Goal: Information Seeking & Learning: Learn about a topic

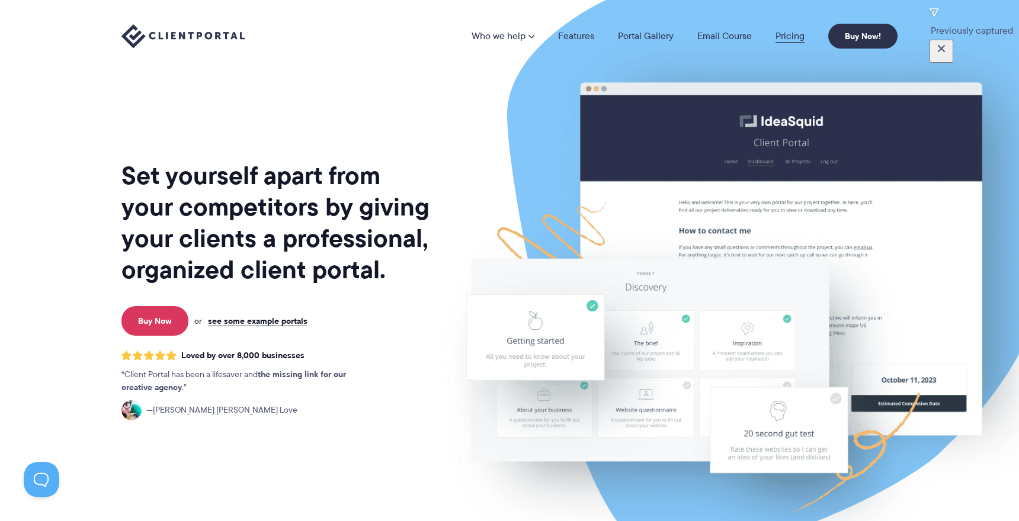
click at [779, 33] on link "Pricing" at bounding box center [789, 35] width 29 height 9
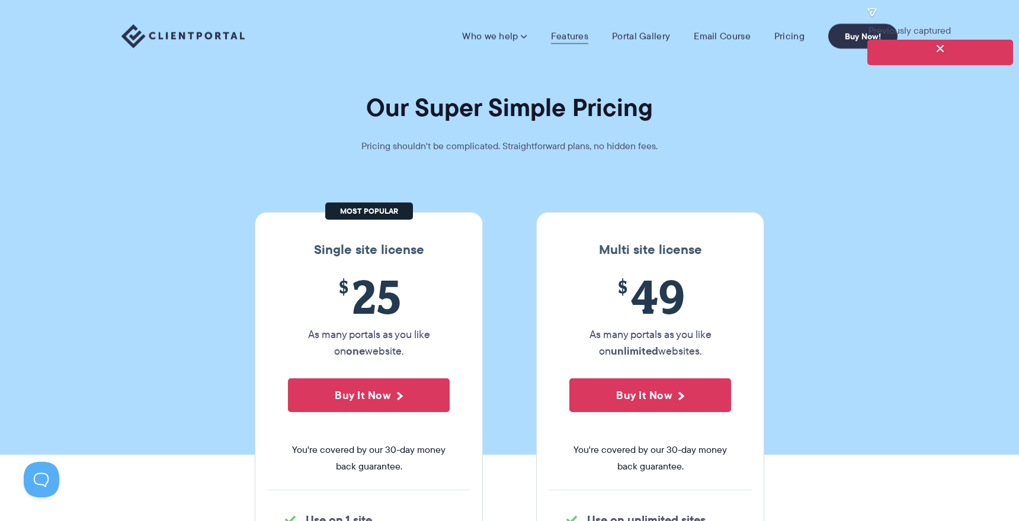
click at [553, 31] on link "Features" at bounding box center [569, 36] width 37 height 12
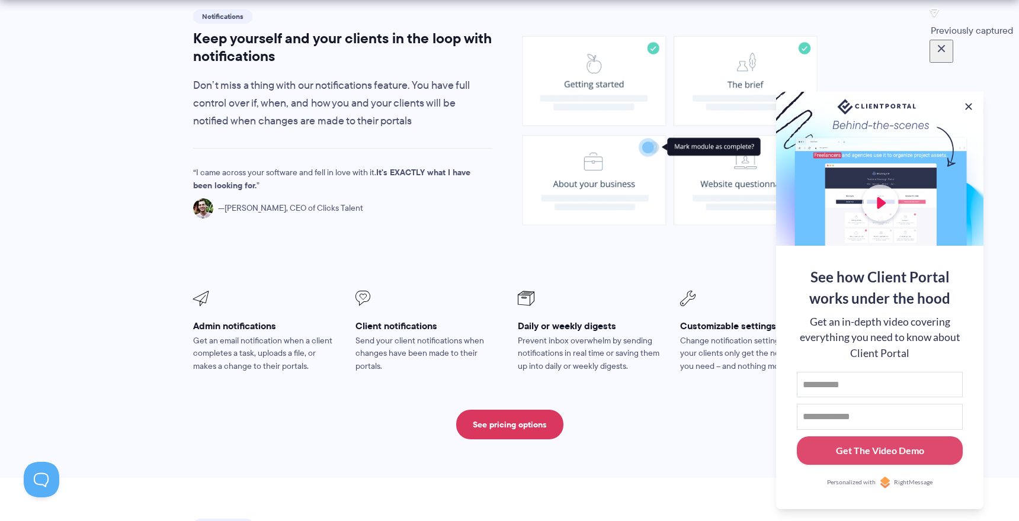
scroll to position [922, 0]
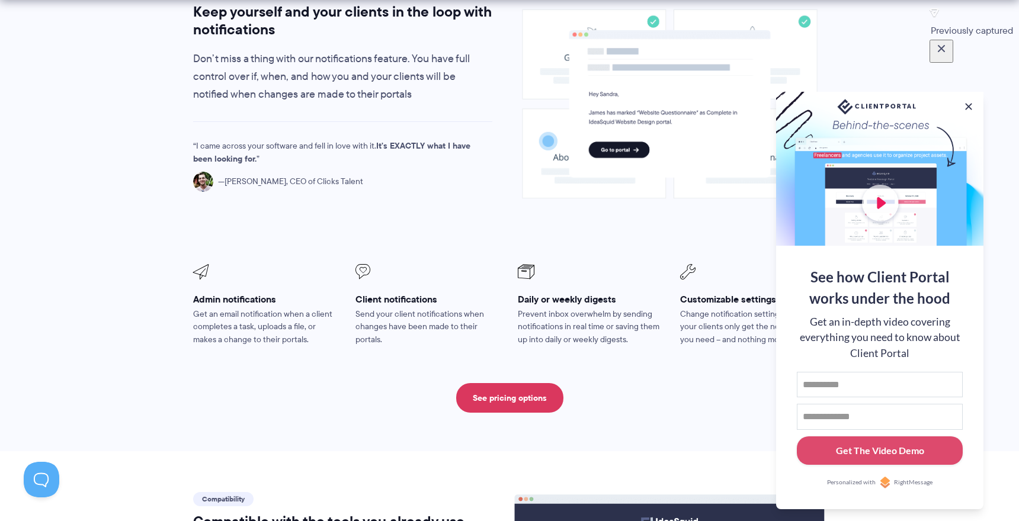
click at [877, 203] on div at bounding box center [879, 169] width 207 height 154
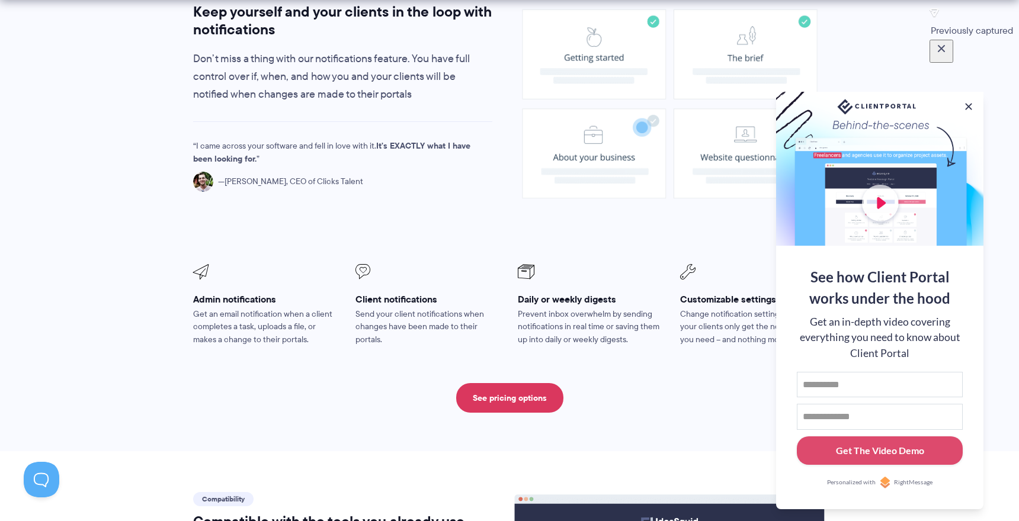
click at [886, 191] on div at bounding box center [879, 169] width 207 height 154
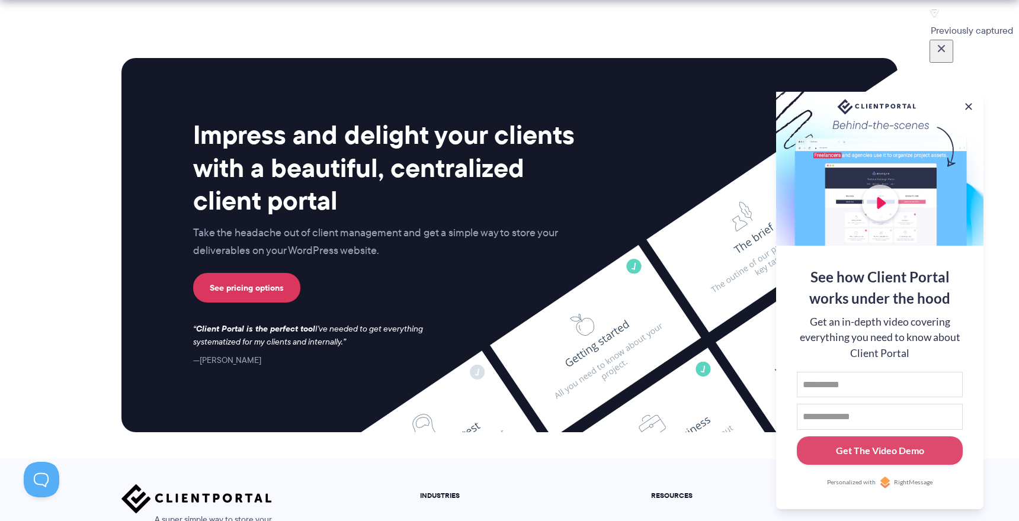
scroll to position [3136, 0]
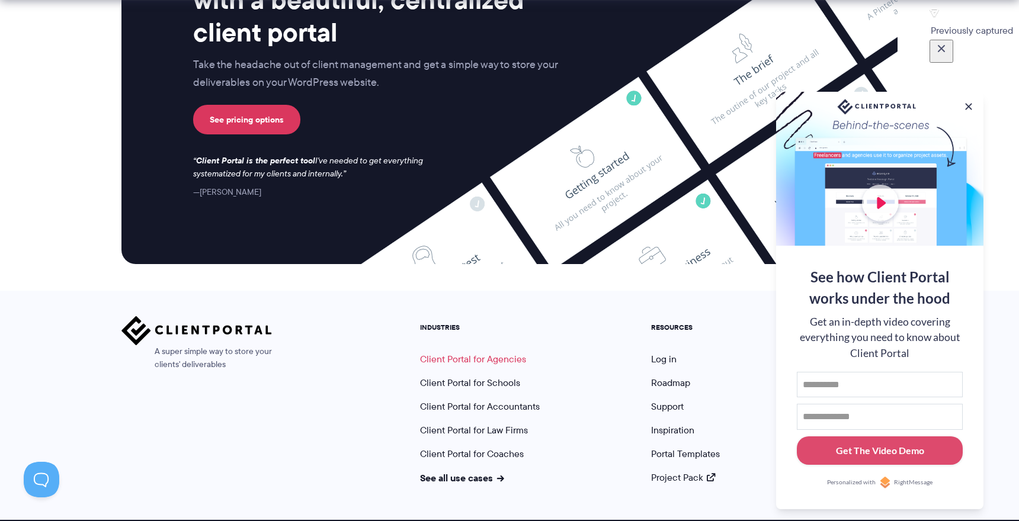
click at [482, 352] on link "Client Portal for Agencies" at bounding box center [473, 359] width 106 height 14
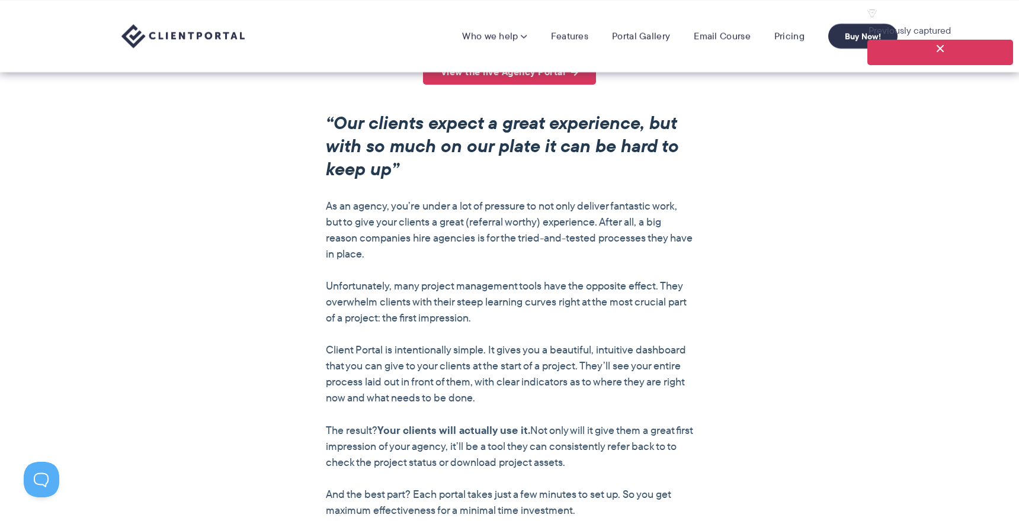
scroll to position [875, 0]
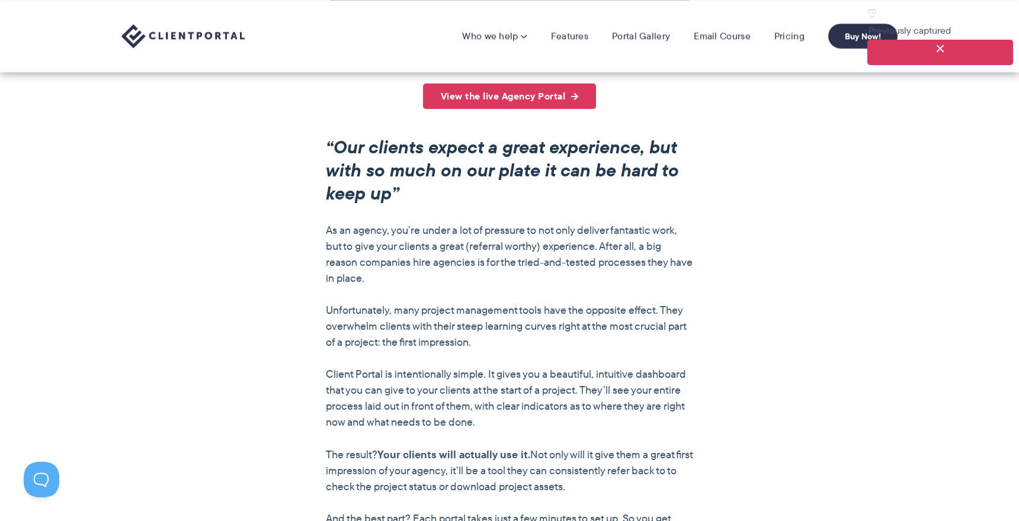
click at [474, 107] on link "View the live Agency Portal" at bounding box center [510, 96] width 174 height 25
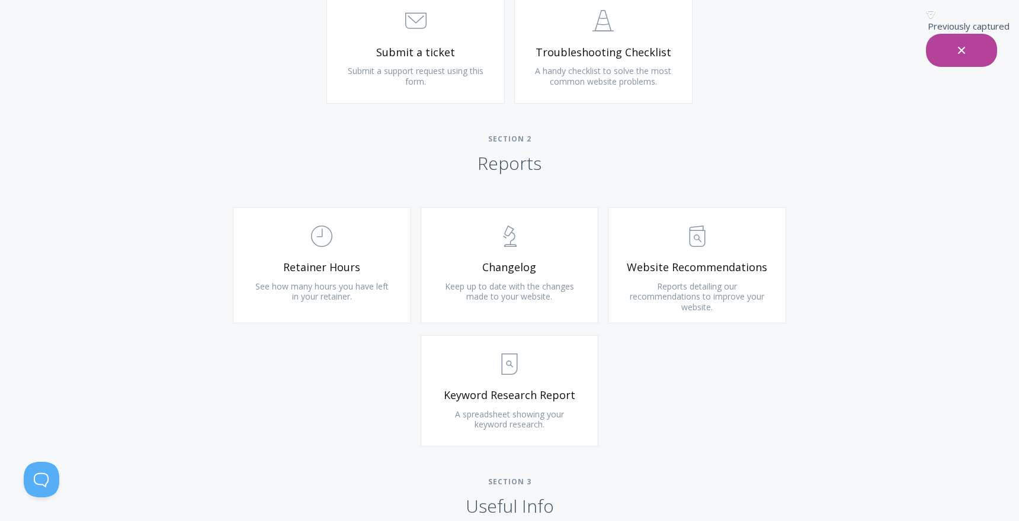
scroll to position [657, 0]
click at [642, 278] on link ".st0{fill:none;stroke:#000000;stroke-width:2;stroke-miterlimit:10;} Untitled-13…" at bounding box center [697, 265] width 178 height 116
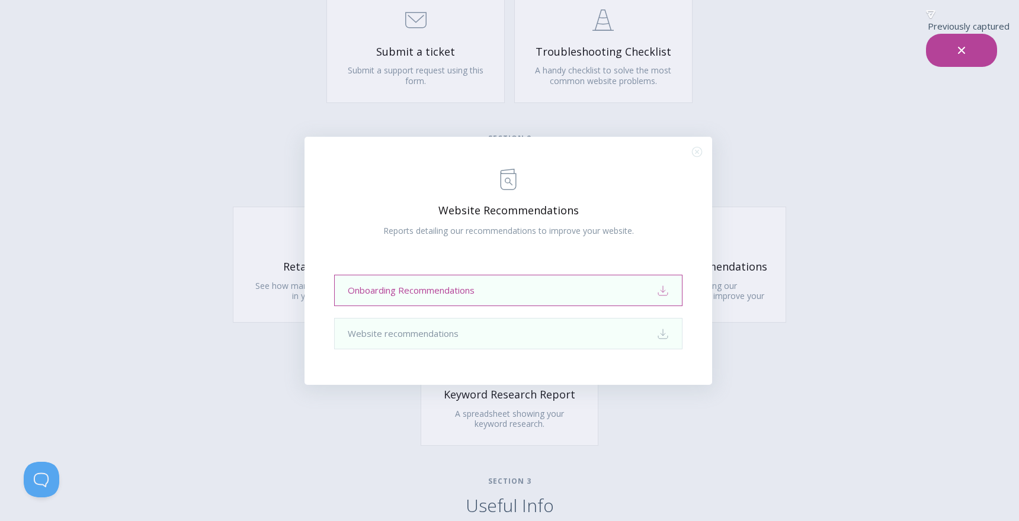
click at [667, 290] on icon "Download" at bounding box center [663, 291] width 12 height 12
click at [760, 144] on div ".st0{fill:none;stroke:#000000;stroke-width:2;stroke-miterlimit:10;} Untitled-13…" at bounding box center [509, 260] width 1019 height 521
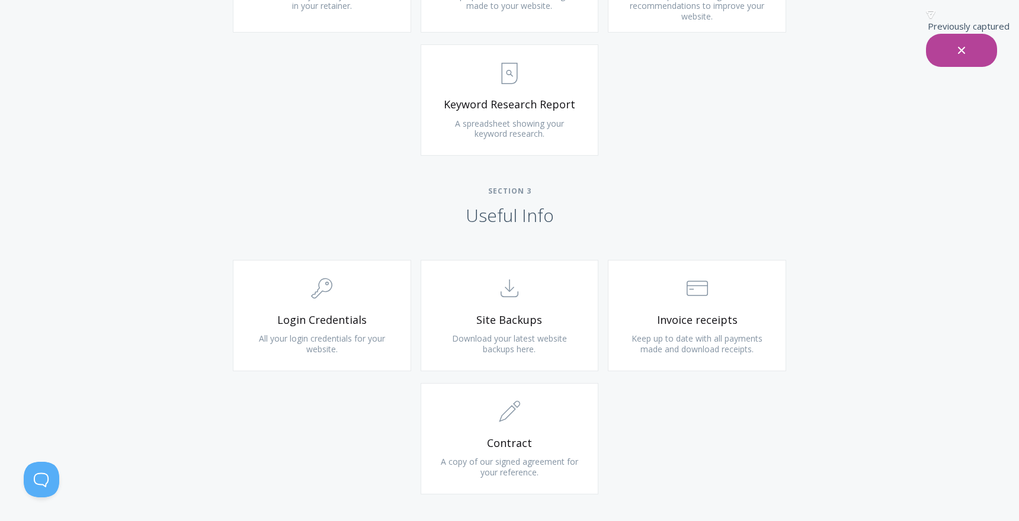
scroll to position [948, 0]
click at [573, 74] on span ".st0{fill:none;stroke:#000000;stroke-width:2;stroke-miterlimit:10;} Untitled-15" at bounding box center [510, 73] width 142 height 36
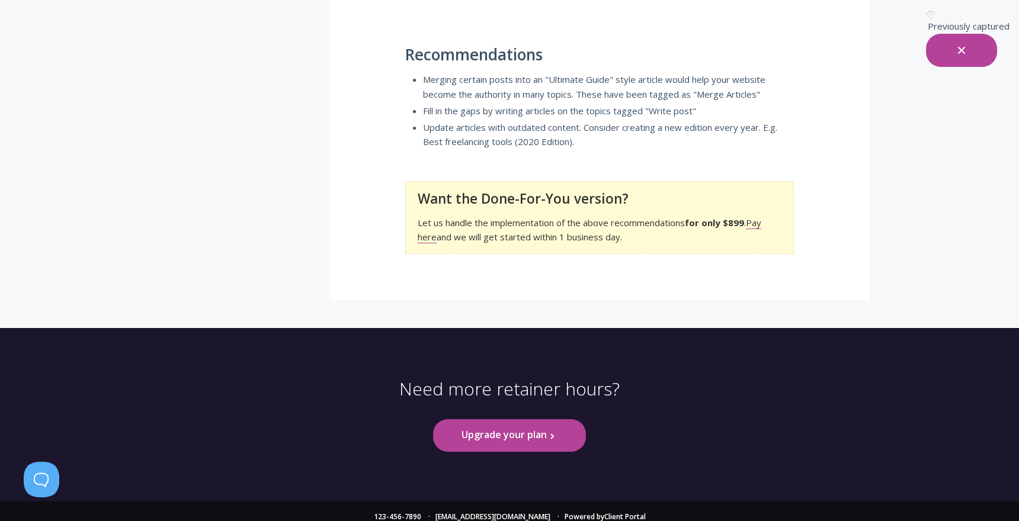
scroll to position [754, 0]
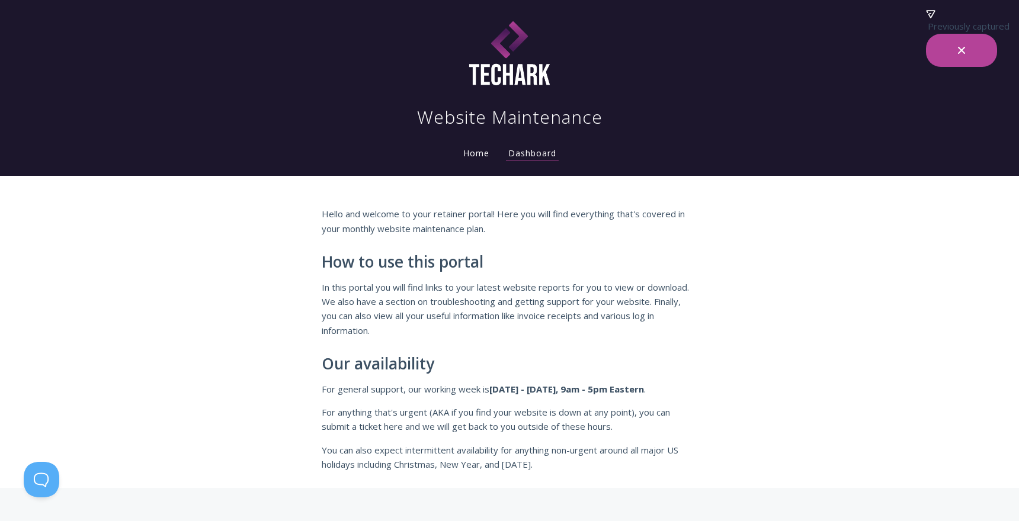
click at [480, 155] on link "Home" at bounding box center [476, 152] width 31 height 11
